Goal: Navigation & Orientation: Locate item on page

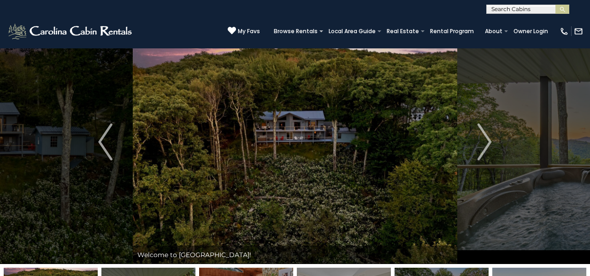
scroll to position [25, 0]
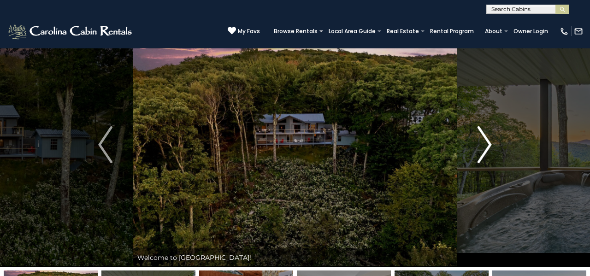
click at [478, 147] on img "Next" at bounding box center [485, 144] width 14 height 37
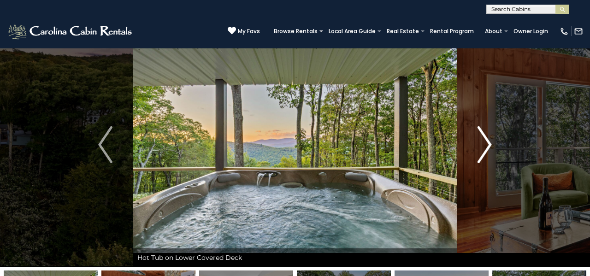
click at [489, 149] on img "Next" at bounding box center [485, 144] width 14 height 37
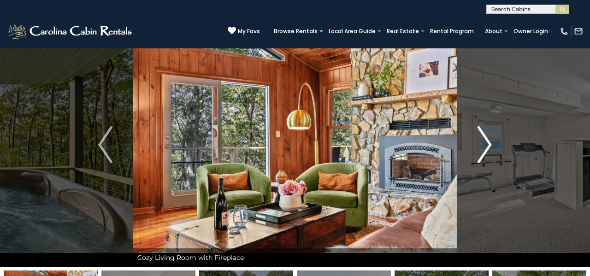
click at [489, 149] on img "Next" at bounding box center [485, 144] width 14 height 37
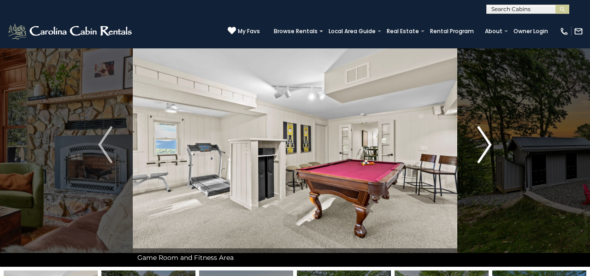
click at [489, 149] on img "Next" at bounding box center [485, 144] width 14 height 37
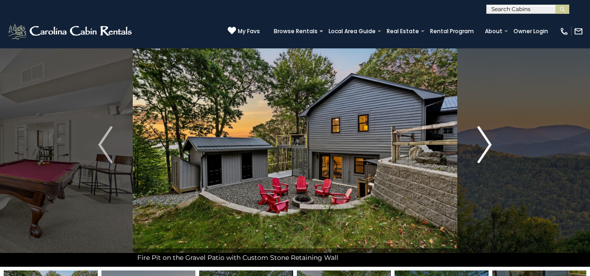
click at [489, 149] on img "Next" at bounding box center [485, 144] width 14 height 37
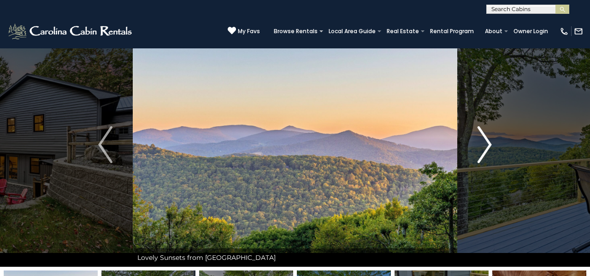
click at [489, 149] on img "Next" at bounding box center [485, 144] width 14 height 37
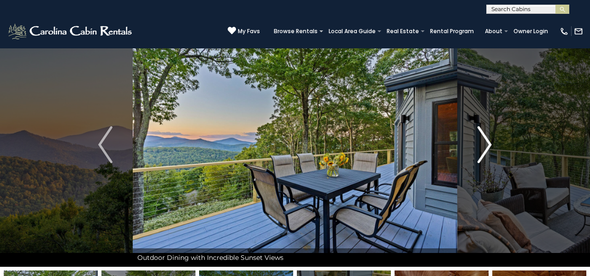
click at [489, 149] on img "Next" at bounding box center [485, 144] width 14 height 37
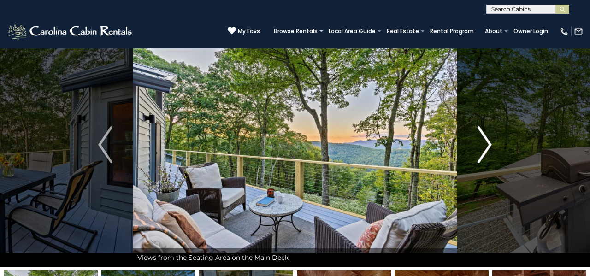
click at [489, 149] on img "Next" at bounding box center [485, 144] width 14 height 37
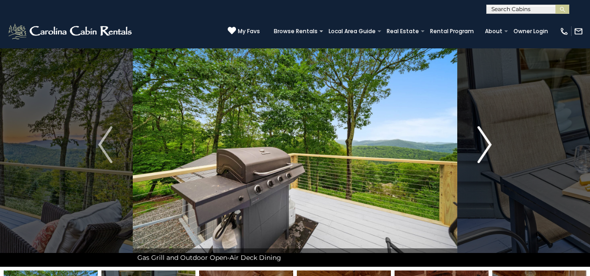
click at [489, 149] on img "Next" at bounding box center [485, 144] width 14 height 37
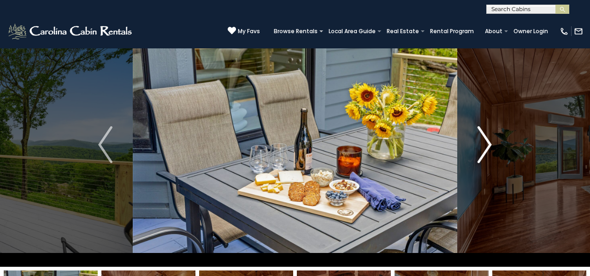
click at [489, 149] on img "Next" at bounding box center [485, 144] width 14 height 37
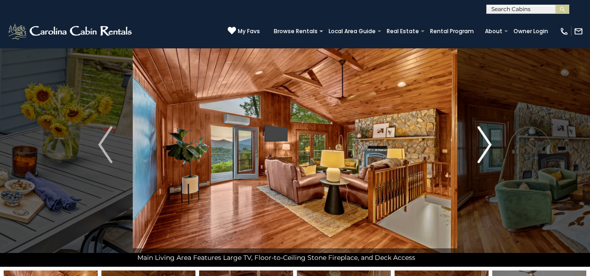
click at [489, 149] on img "Next" at bounding box center [485, 144] width 14 height 37
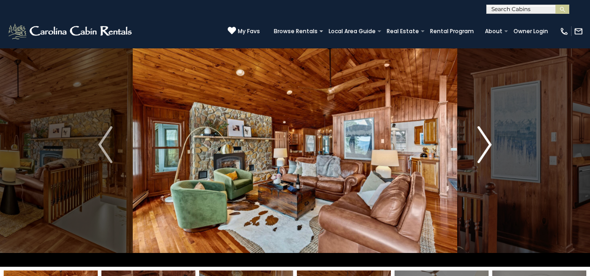
click at [489, 149] on img "Next" at bounding box center [485, 144] width 14 height 37
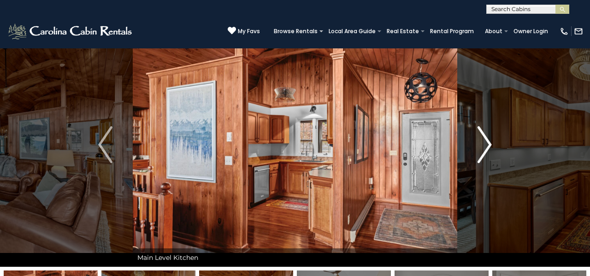
click at [489, 149] on img "Next" at bounding box center [485, 144] width 14 height 37
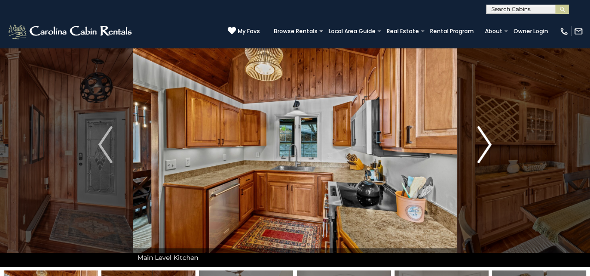
click at [489, 149] on img "Next" at bounding box center [485, 144] width 14 height 37
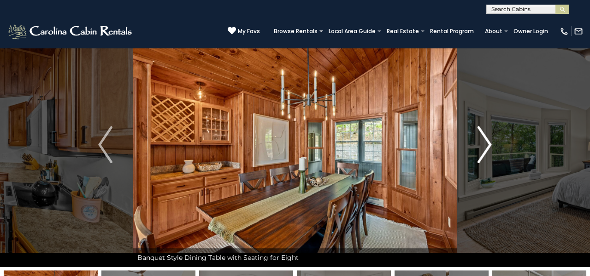
click at [489, 149] on img "Next" at bounding box center [485, 144] width 14 height 37
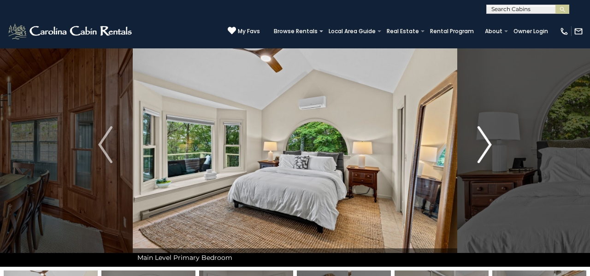
click at [489, 149] on img "Next" at bounding box center [485, 144] width 14 height 37
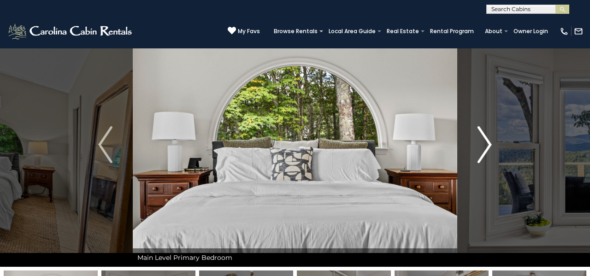
click at [489, 149] on img "Next" at bounding box center [485, 144] width 14 height 37
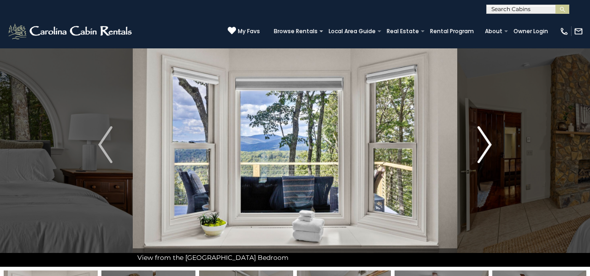
click at [489, 149] on img "Next" at bounding box center [485, 144] width 14 height 37
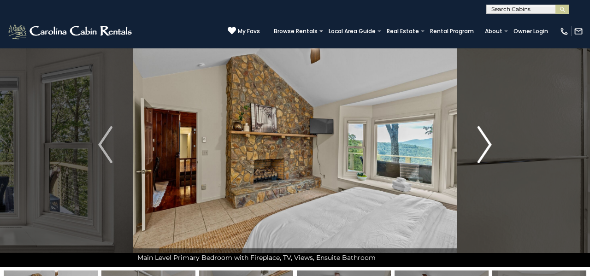
click at [489, 149] on img "Next" at bounding box center [485, 144] width 14 height 37
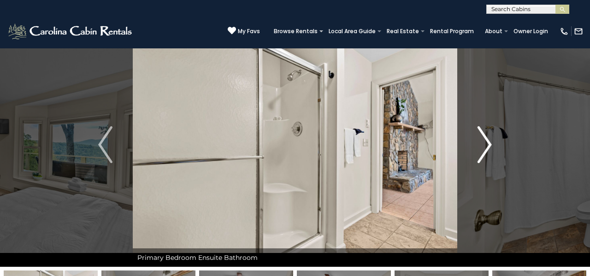
click at [489, 149] on img "Next" at bounding box center [485, 144] width 14 height 37
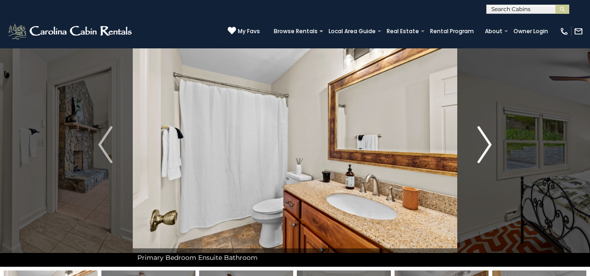
click at [489, 149] on img "Next" at bounding box center [485, 144] width 14 height 37
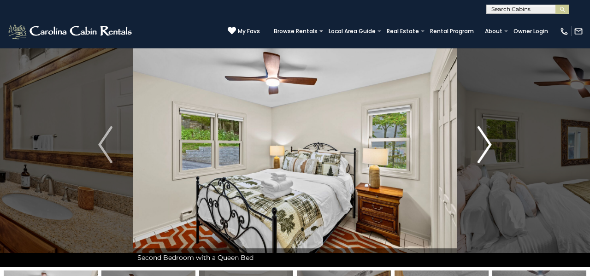
click at [489, 149] on img "Next" at bounding box center [485, 144] width 14 height 37
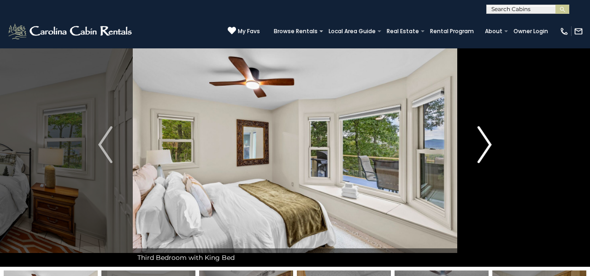
click at [489, 149] on img "Next" at bounding box center [485, 144] width 14 height 37
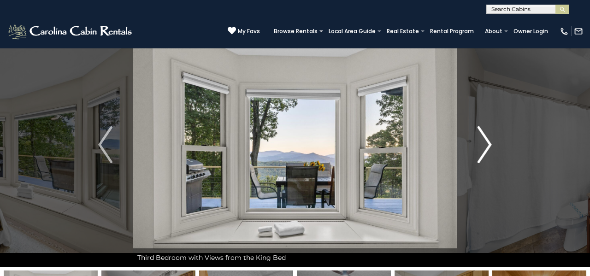
click at [489, 149] on img "Next" at bounding box center [485, 144] width 14 height 37
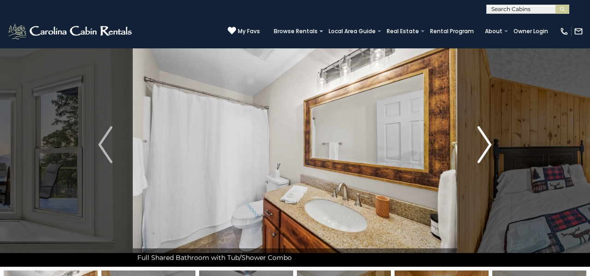
click at [489, 149] on img "Next" at bounding box center [485, 144] width 14 height 37
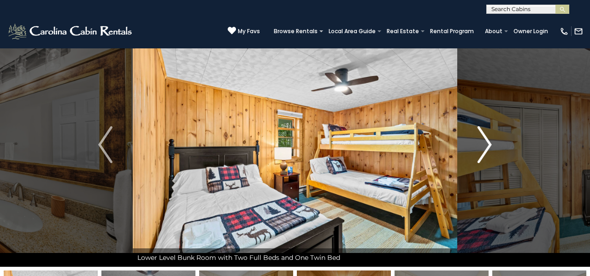
click at [489, 149] on img "Next" at bounding box center [485, 144] width 14 height 37
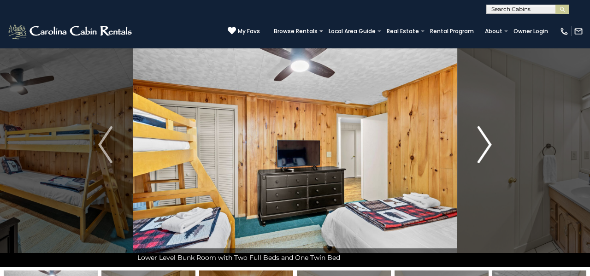
click at [489, 149] on img "Next" at bounding box center [485, 144] width 14 height 37
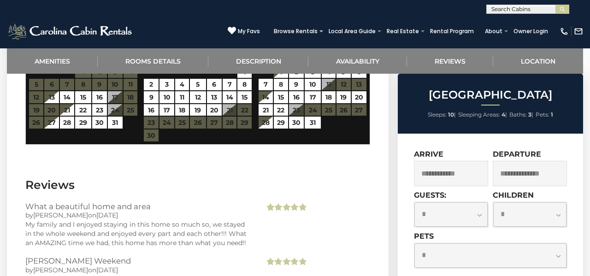
scroll to position [1515, 0]
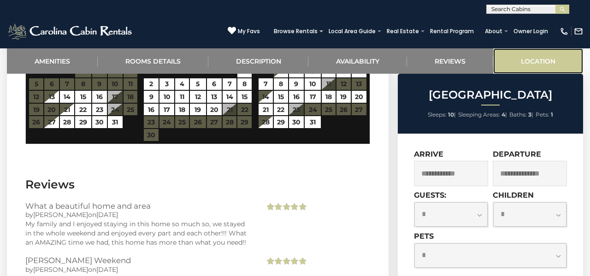
click at [531, 63] on link "Location" at bounding box center [538, 60] width 90 height 25
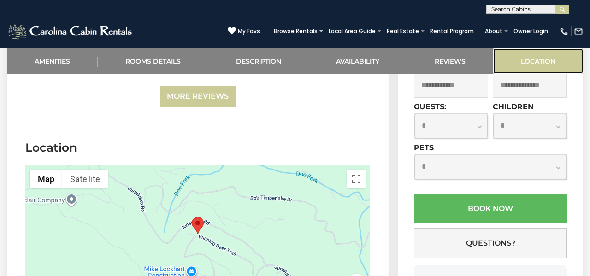
scroll to position [1874, 0]
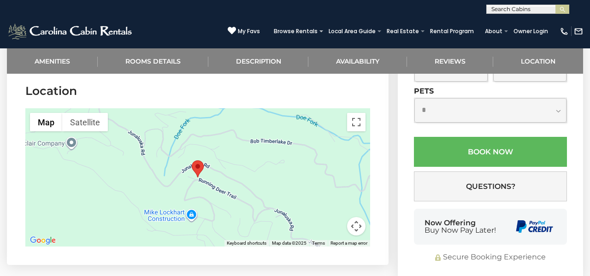
click at [288, 180] on div at bounding box center [197, 177] width 345 height 138
click at [48, 118] on button "Map" at bounding box center [46, 122] width 32 height 18
click at [359, 123] on button "Toggle fullscreen view" at bounding box center [356, 122] width 18 height 18
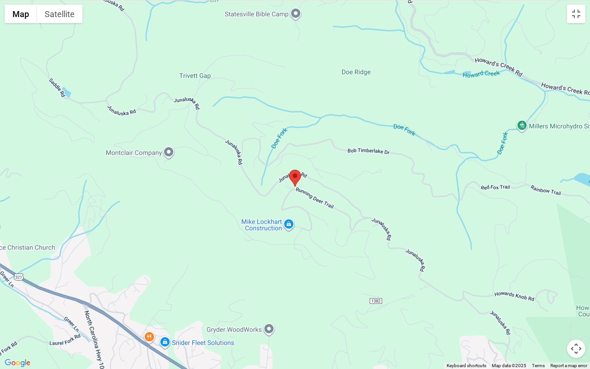
drag, startPoint x: 300, startPoint y: 311, endPoint x: 305, endPoint y: 311, distance: 5.1
click at [304, 276] on div at bounding box center [295, 184] width 590 height 369
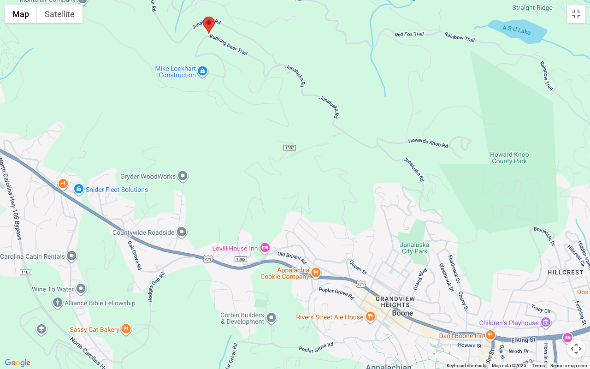
drag, startPoint x: 396, startPoint y: 268, endPoint x: 295, endPoint y: 116, distance: 182.7
click at [297, 115] on div at bounding box center [295, 184] width 590 height 369
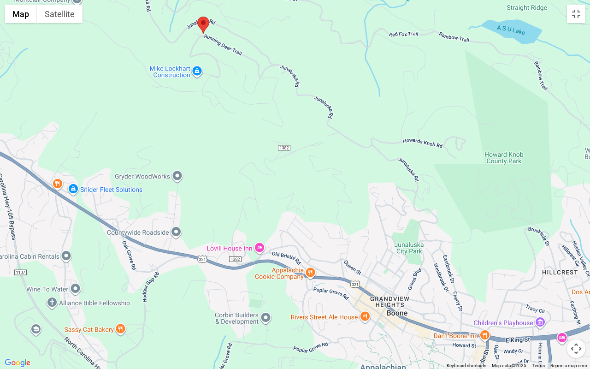
click at [578, 276] on button "Map camera controls" at bounding box center [576, 348] width 18 height 18
click at [532, 276] on button "Move down" at bounding box center [530, 348] width 18 height 18
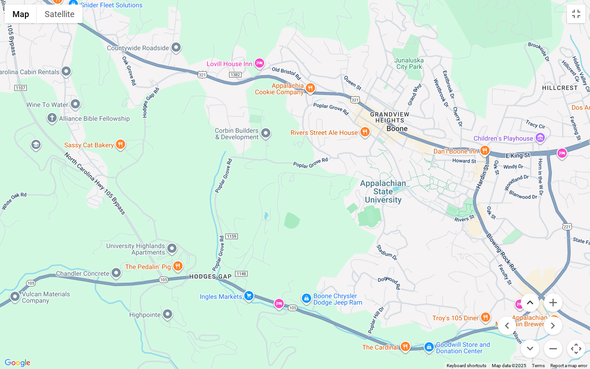
click at [534, 276] on button "Move up" at bounding box center [530, 302] width 18 height 18
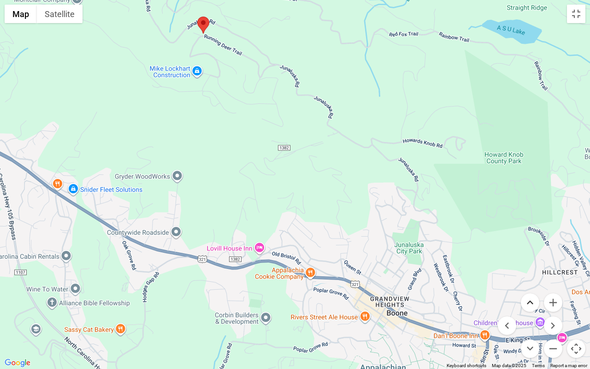
click at [534, 276] on button "Move up" at bounding box center [530, 302] width 18 height 18
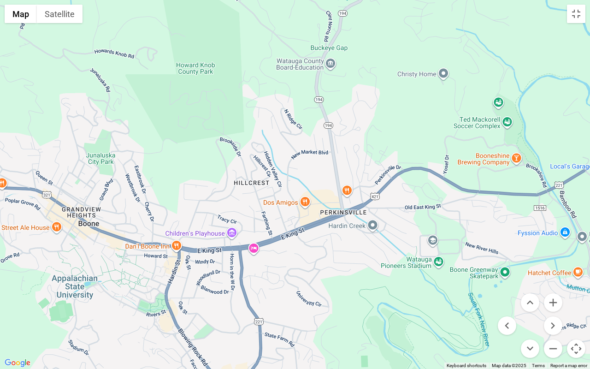
drag, startPoint x: 381, startPoint y: 311, endPoint x: 72, endPoint y: 36, distance: 414.0
click at [72, 36] on div at bounding box center [295, 184] width 590 height 369
click at [580, 14] on button "Toggle fullscreen view" at bounding box center [576, 14] width 18 height 18
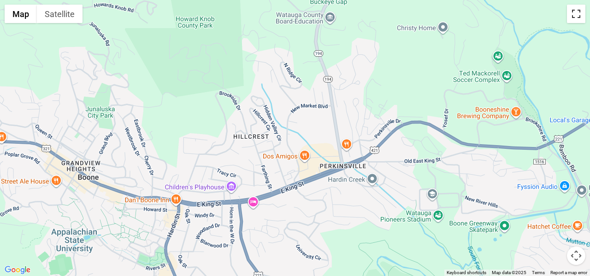
scroll to position [1885, 0]
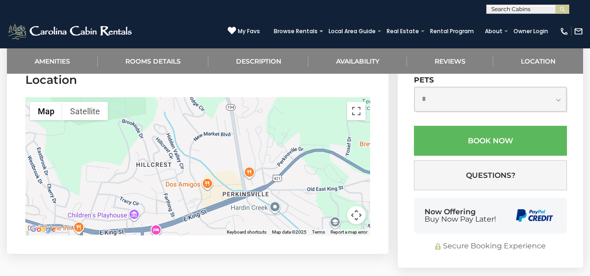
click at [355, 216] on button "Map camera controls" at bounding box center [356, 215] width 18 height 18
click at [356, 118] on button "Toggle fullscreen view" at bounding box center [356, 111] width 18 height 18
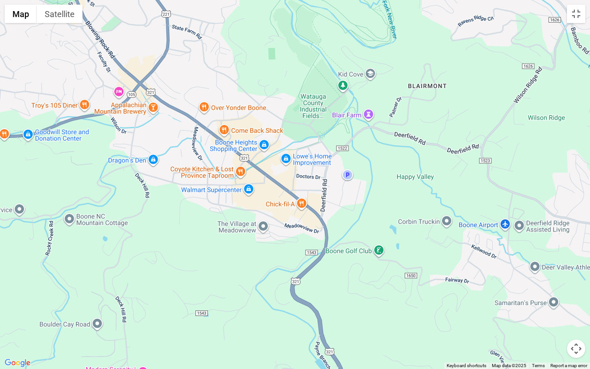
drag, startPoint x: 326, startPoint y: 310, endPoint x: 235, endPoint y: 0, distance: 323.0
click at [235, 0] on div at bounding box center [295, 184] width 590 height 369
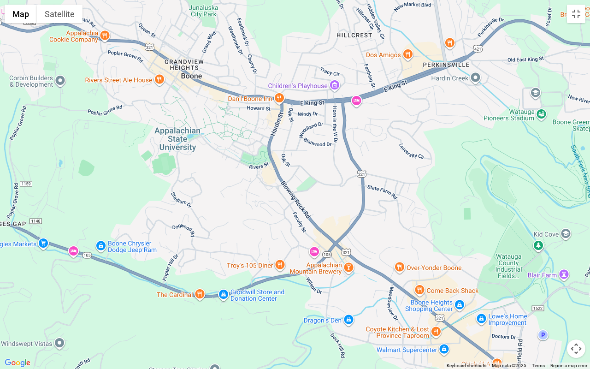
drag, startPoint x: 254, startPoint y: 208, endPoint x: 450, endPoint y: 368, distance: 253.0
click at [450, 276] on div "Map Terrain Satellite Labels Keyboard shortcuts Map Data Map data ©2025 Map dat…" at bounding box center [295, 184] width 590 height 369
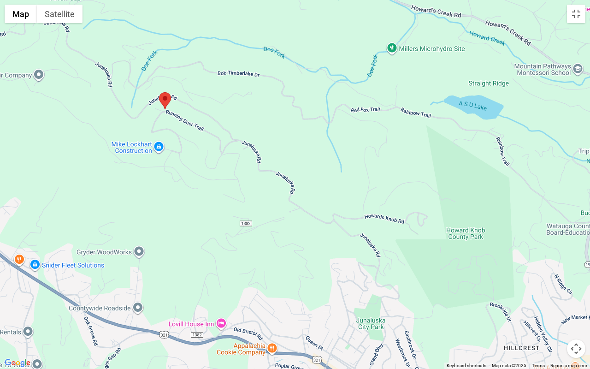
drag, startPoint x: 276, startPoint y: 54, endPoint x: 440, endPoint y: 368, distance: 354.3
click at [441, 276] on div at bounding box center [295, 184] width 590 height 369
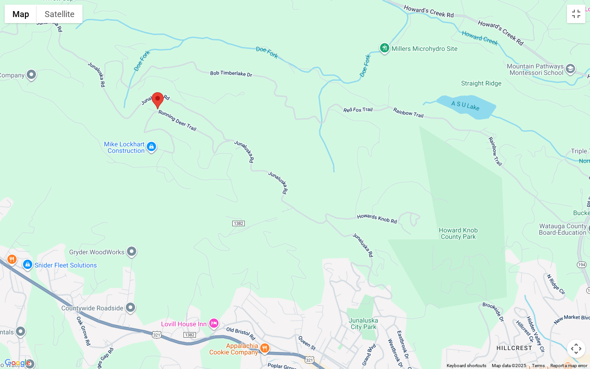
click at [152, 92] on area "Longview Lodge" at bounding box center [152, 92] width 0 height 0
click at [578, 16] on button "Toggle fullscreen view" at bounding box center [576, 14] width 18 height 18
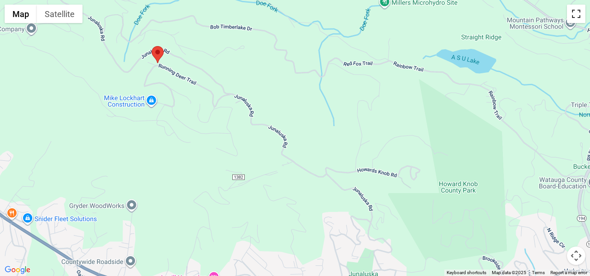
scroll to position [267, 0]
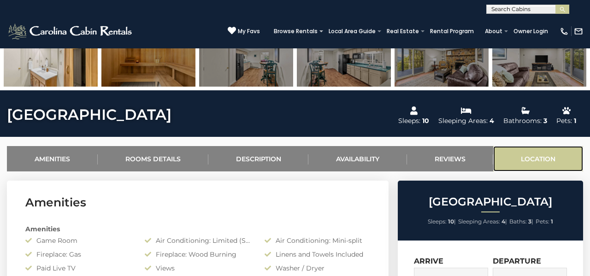
click at [538, 163] on link "Location" at bounding box center [538, 158] width 90 height 25
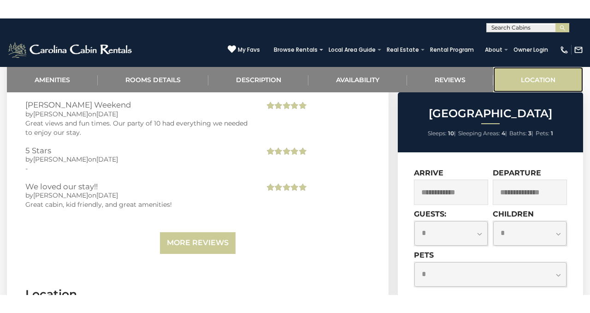
scroll to position [1874, 0]
